Goal: Task Accomplishment & Management: Complete application form

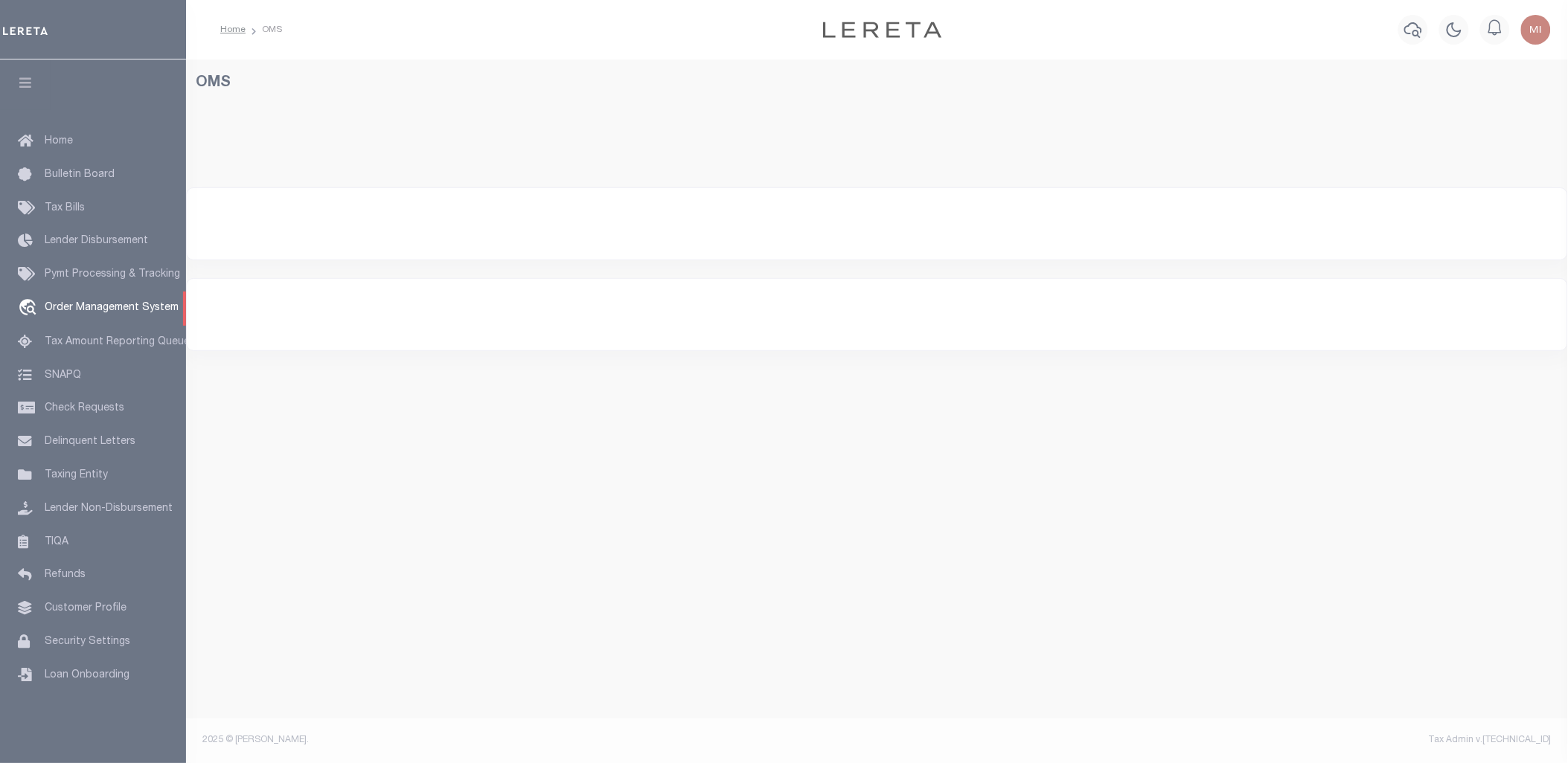
select select "200"
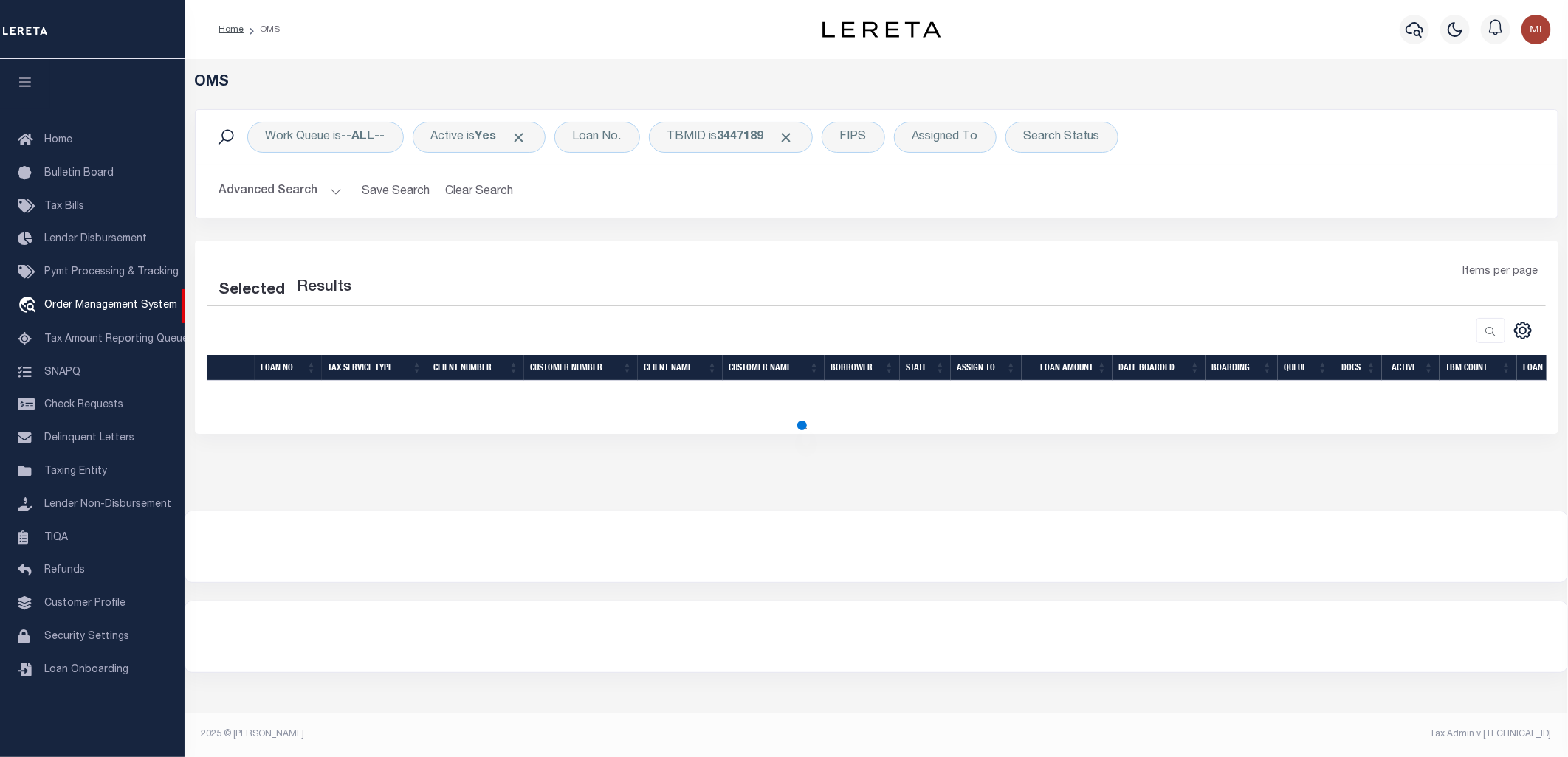
select select "200"
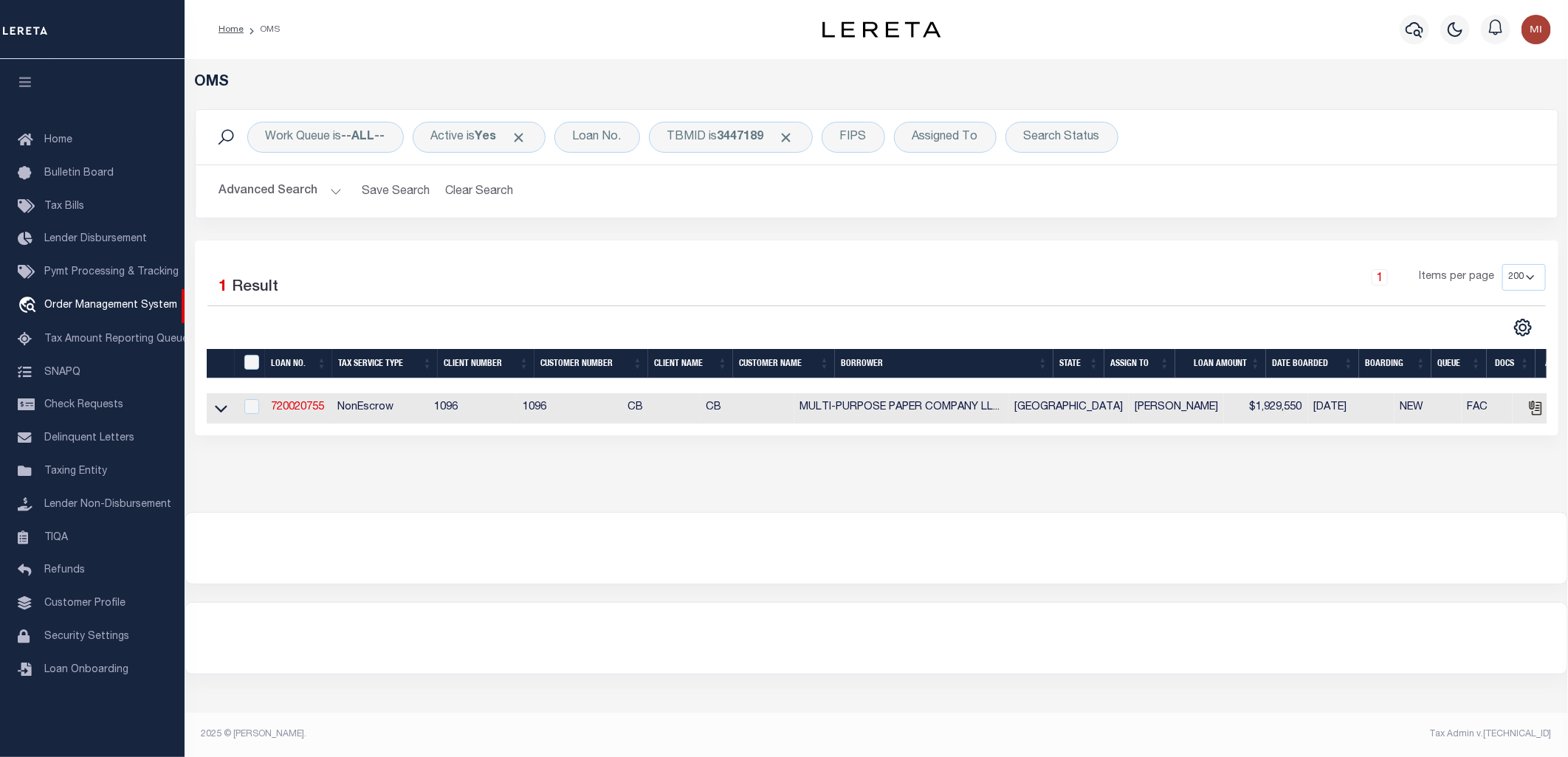
type input "92602170"
type input "[PERSON_NAME]"
select select
type input "[STREET_ADDRESS][PERSON_NAME]"
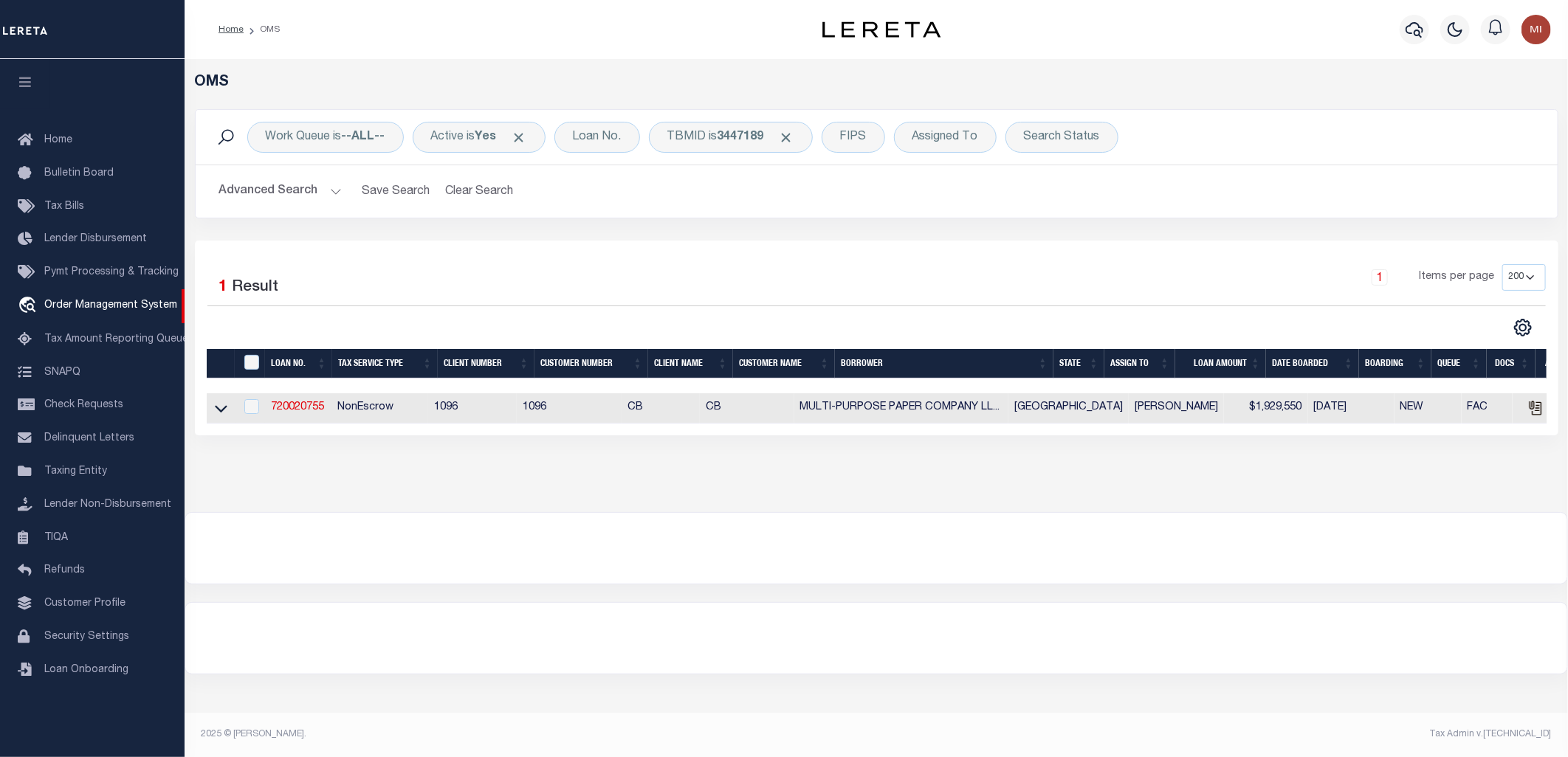
type input "[GEOGRAPHIC_DATA] OR 97201-5373"
select select "NonEscrow"
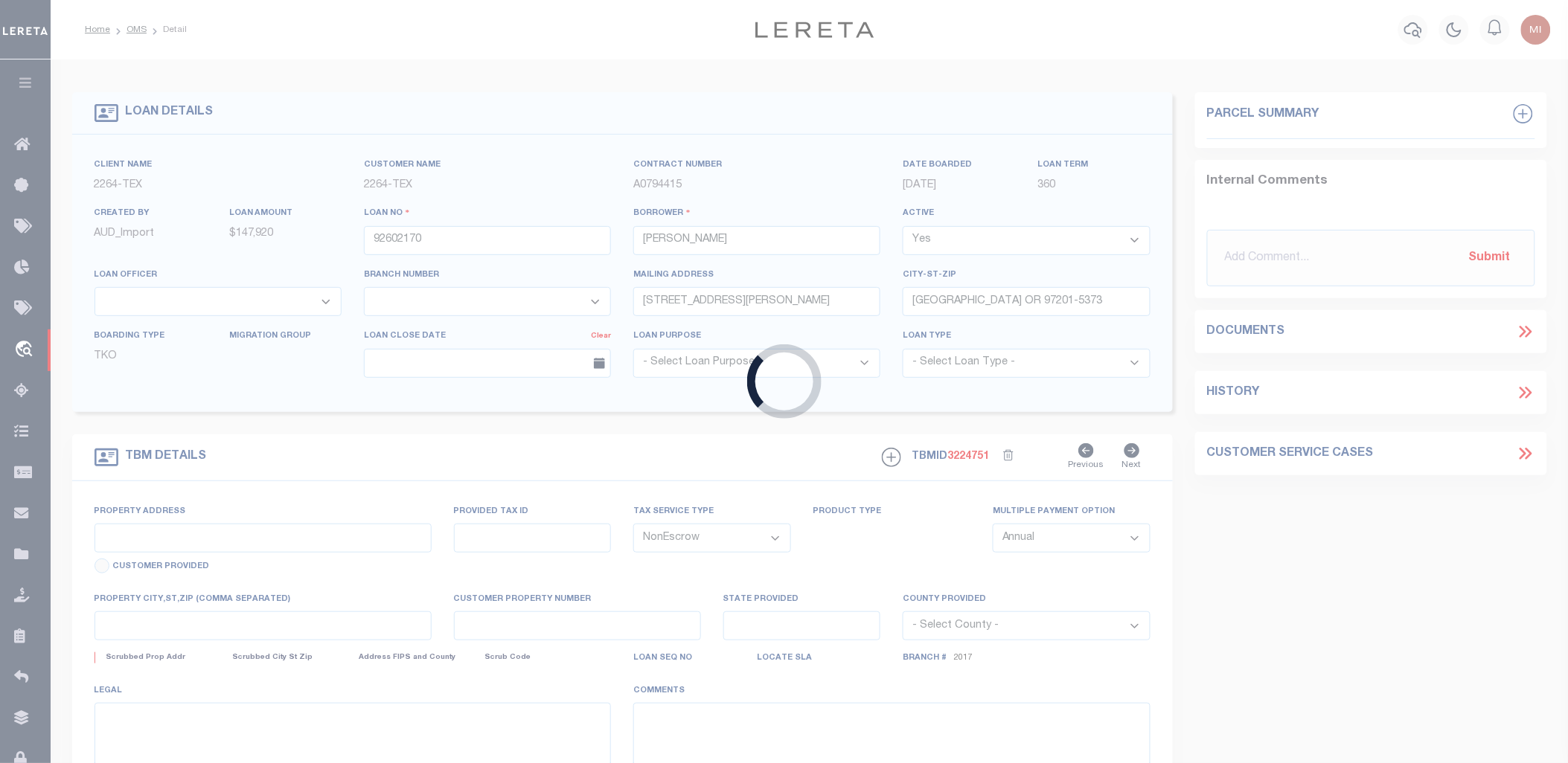
select select "22457"
select select "8149"
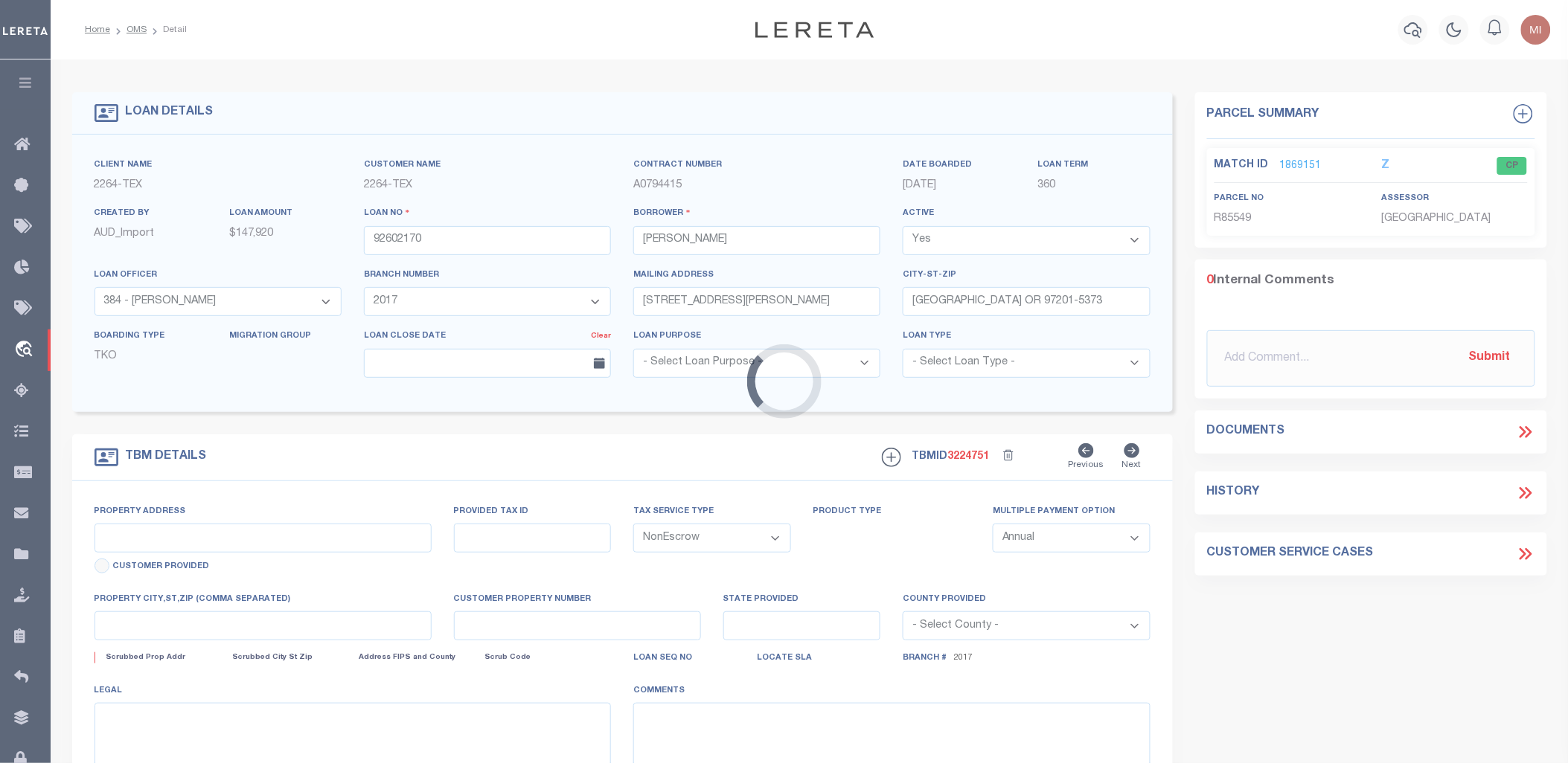
type input "[GEOGRAPHIC_DATA], [GEOGRAPHIC_DATA] 231652001001"
type input "231652001001"
select select
type textarea "LOT 22;[GEOGRAPHIC_DATA];[GEOGRAPHIC_DATA];[GEOGRAPHIC_DATA]"
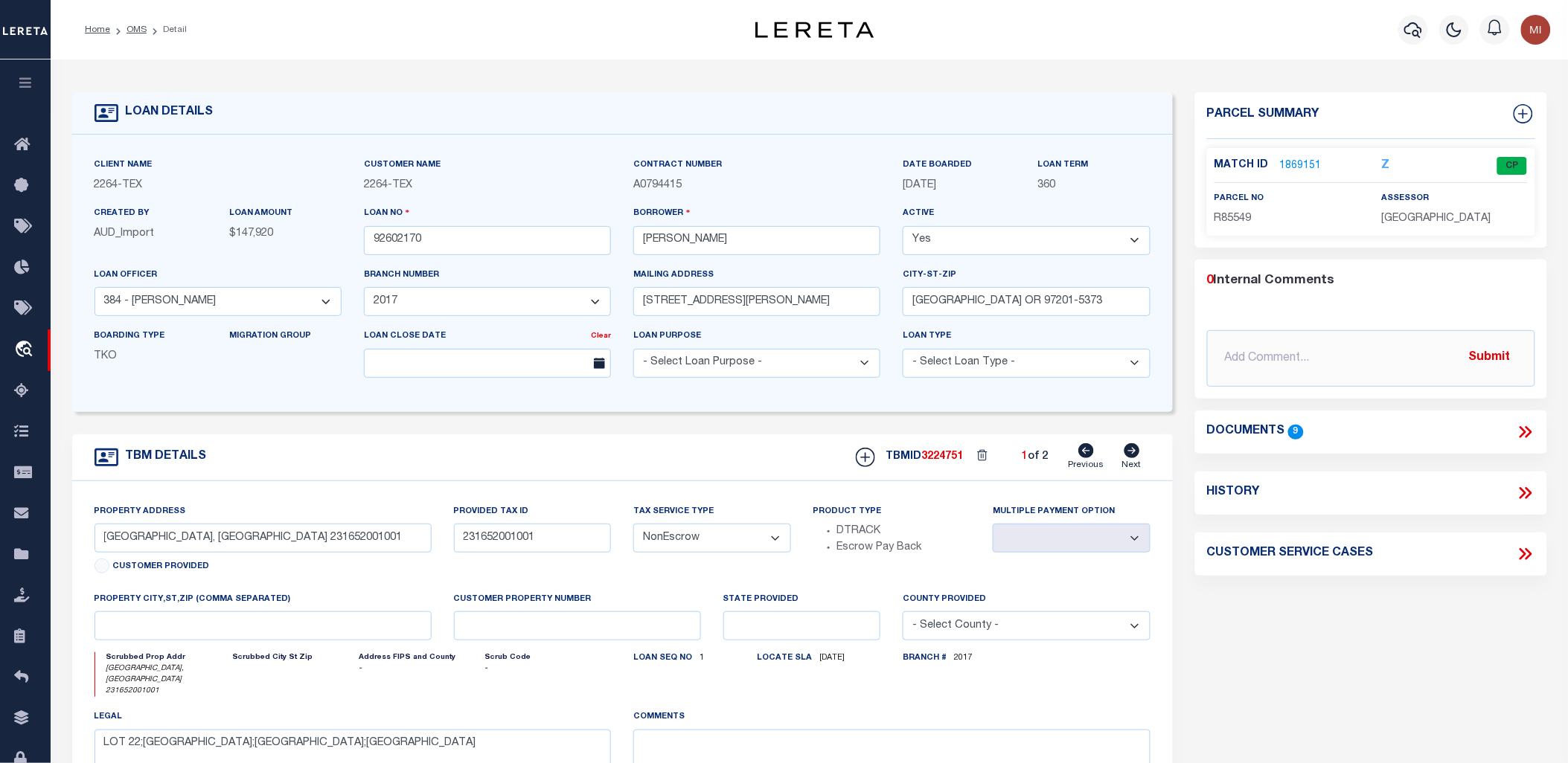
click at [1527, 429] on icon at bounding box center [1523, 433] width 7 height 12
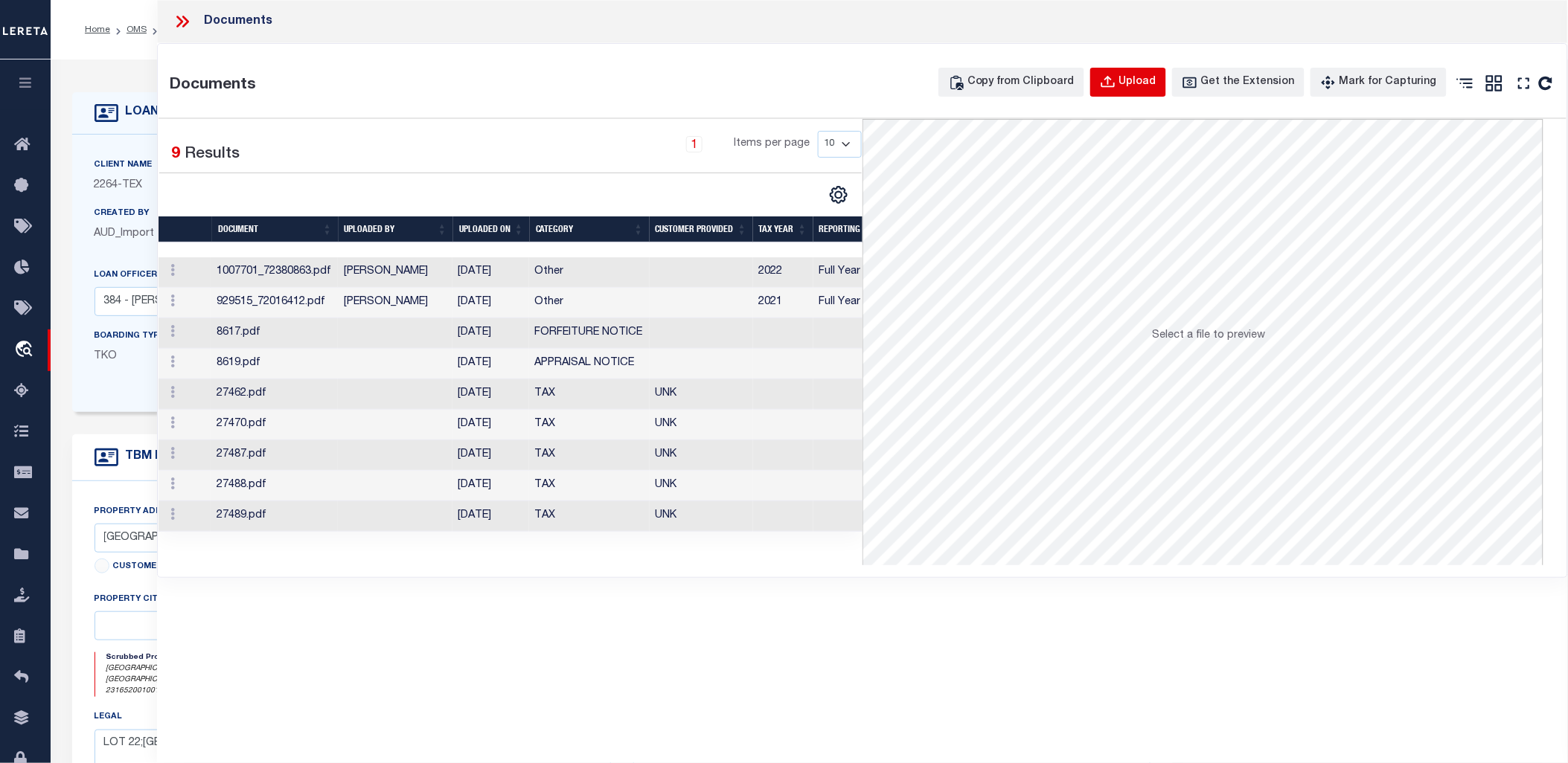
click at [1152, 78] on div "Upload" at bounding box center [1138, 82] width 37 height 16
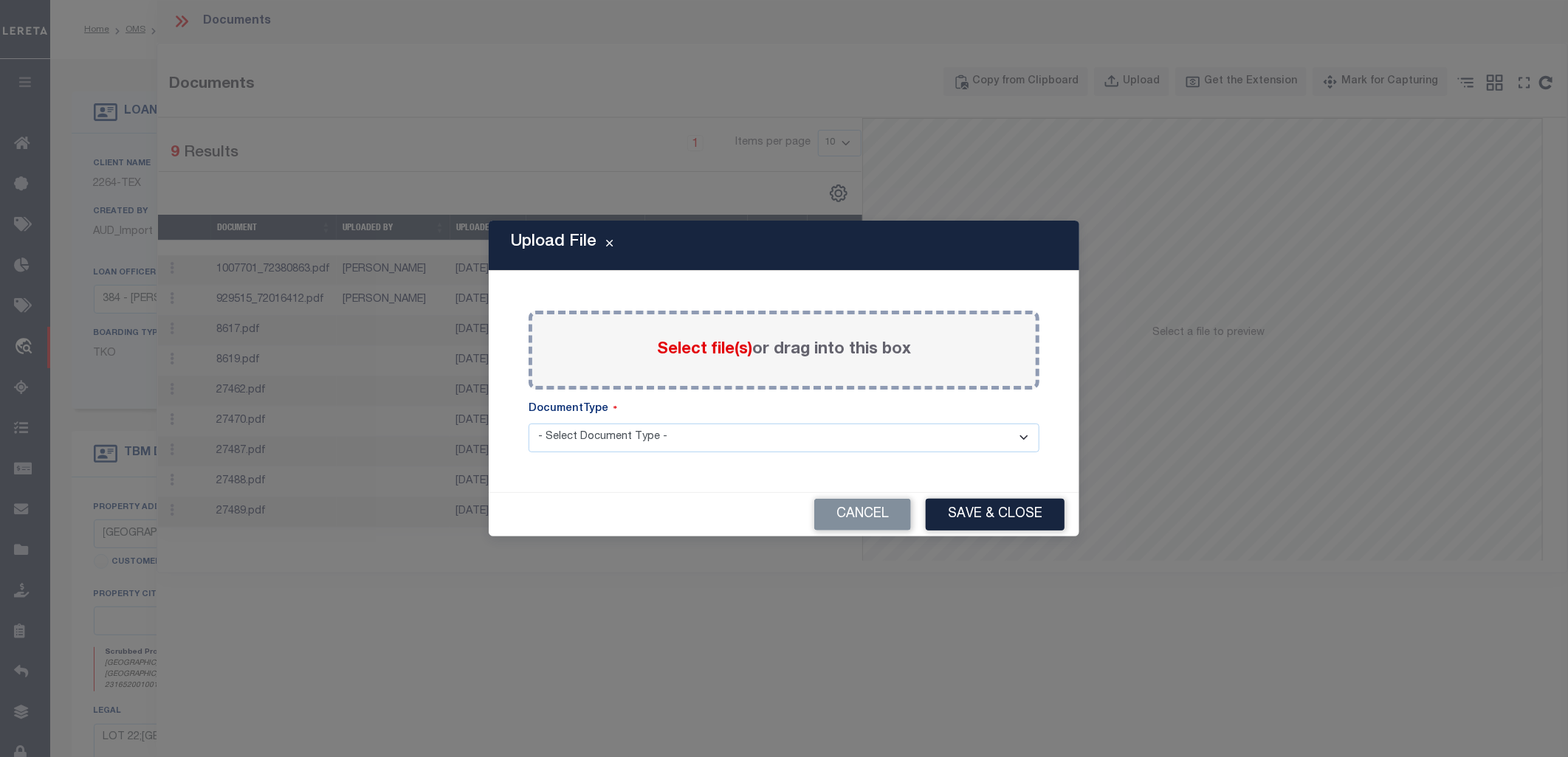
click at [717, 341] on span "Select file(s)" at bounding box center [705, 349] width 96 height 16
click at [0, 0] on input "Select file(s) or drag into this box" at bounding box center [0, 0] width 0 height 0
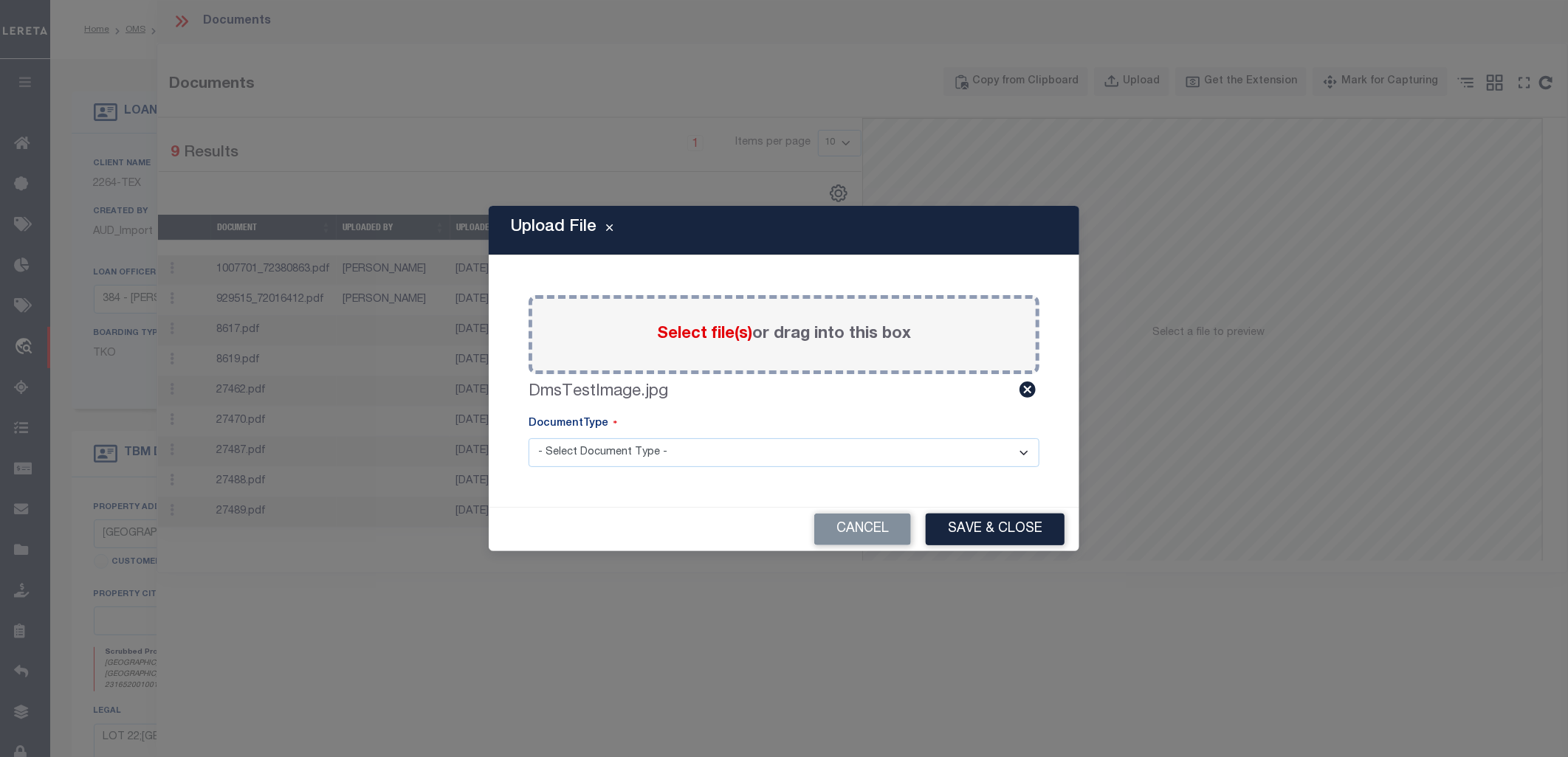
click at [680, 465] on select "- Select Document Type - Tax Service Documents" at bounding box center [784, 453] width 510 height 29
select select "TAX"
click at [528, 439] on select "- Select Document Type - Tax Service Documents" at bounding box center [784, 453] width 510 height 29
click at [667, 454] on select "- Select Document Type - Tax Service Documents" at bounding box center [784, 453] width 510 height 29
click at [975, 526] on button "Save & Close" at bounding box center [994, 529] width 139 height 32
